Goal: Task Accomplishment & Management: Manage account settings

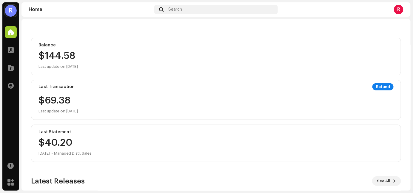
scroll to position [60, 0]
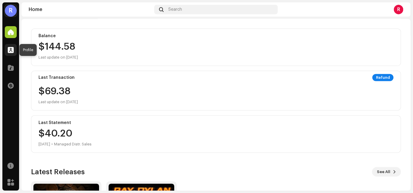
click at [13, 52] on span at bounding box center [11, 50] width 6 height 5
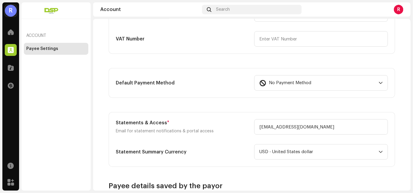
scroll to position [149, 0]
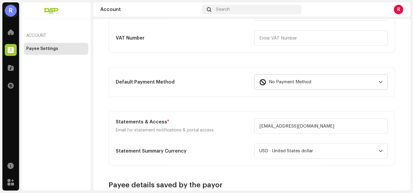
click at [329, 82] on div "No Payment Method" at bounding box center [317, 82] width 117 height 15
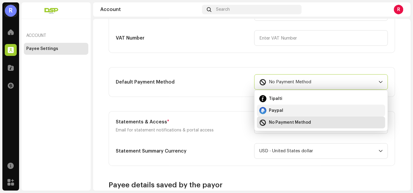
click at [285, 109] on div "Paypal" at bounding box center [320, 110] width 123 height 7
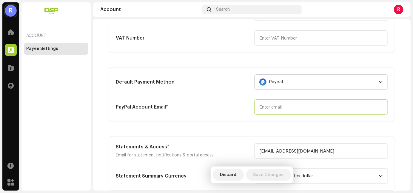
click at [285, 109] on input "email" at bounding box center [321, 108] width 134 height 16
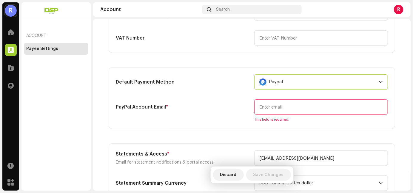
click at [301, 82] on div "Paypal" at bounding box center [317, 82] width 117 height 15
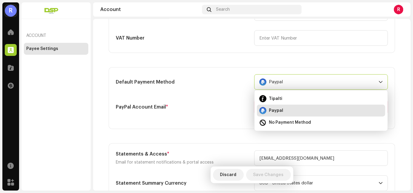
click at [301, 82] on div "Paypal" at bounding box center [317, 82] width 117 height 15
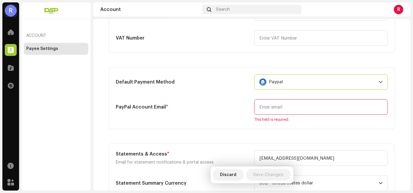
click at [301, 82] on div "Paypal" at bounding box center [317, 82] width 117 height 15
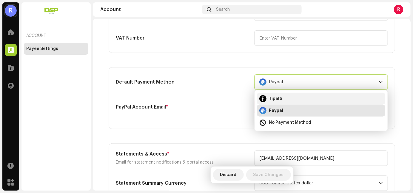
click at [290, 97] on div "Tipalti" at bounding box center [320, 98] width 123 height 7
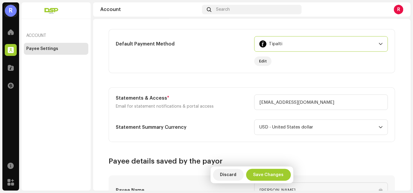
scroll to position [179, 0]
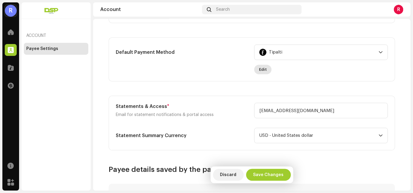
click at [255, 69] on button "Edit" at bounding box center [262, 70] width 17 height 10
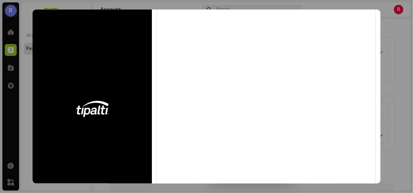
scroll to position [0, 0]
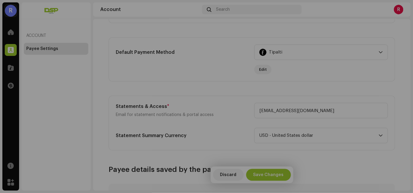
click at [30, 67] on div "Complete the form below to finish payment setup" at bounding box center [206, 96] width 413 height 193
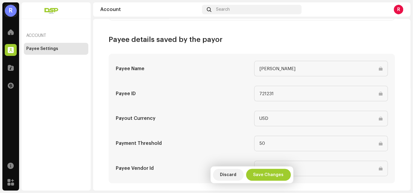
scroll to position [315, 0]
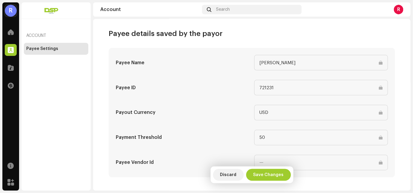
click at [266, 137] on input "50" at bounding box center [321, 138] width 134 height 16
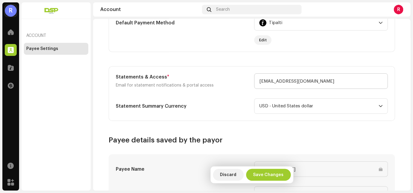
scroll to position [179, 0]
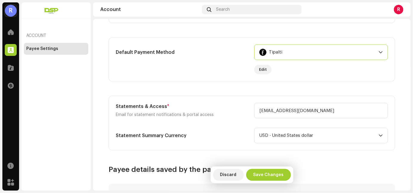
click at [278, 54] on span "Tipalti" at bounding box center [275, 52] width 13 height 15
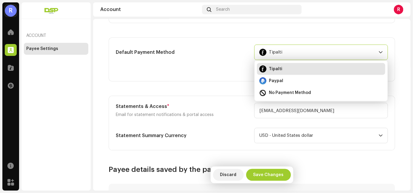
click at [281, 66] on div "Tipalti" at bounding box center [320, 69] width 123 height 7
